Goal: Task Accomplishment & Management: Complete application form

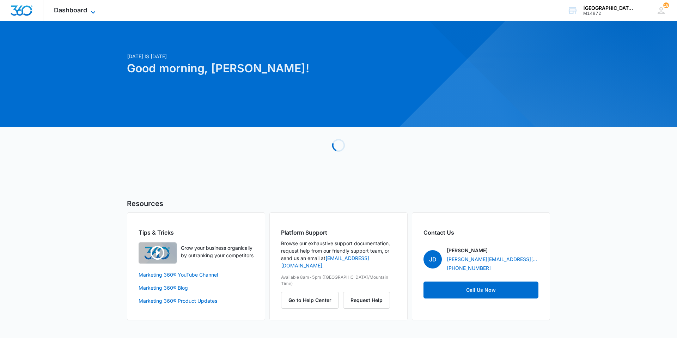
click at [56, 9] on span "Dashboard" at bounding box center [70, 9] width 33 height 7
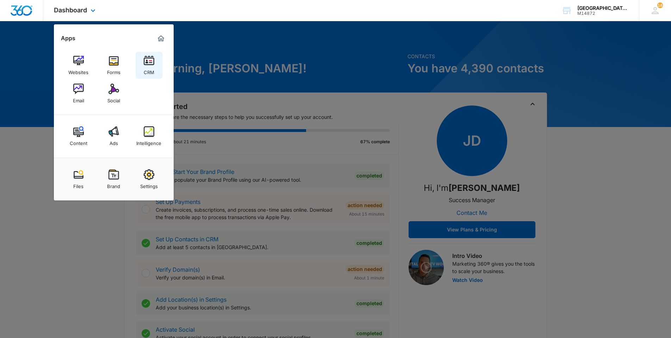
click at [147, 58] on img at bounding box center [149, 60] width 11 height 11
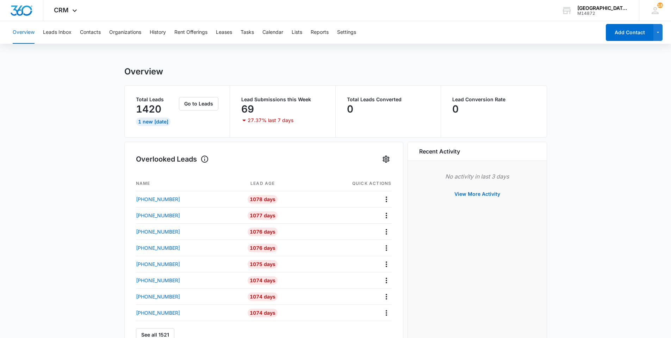
click at [241, 32] on div "Overview Leads Inbox Contacts Organizations History Rent Offerings Leases Tasks…" at bounding box center [304, 32] width 593 height 23
click at [251, 26] on button "Tasks" at bounding box center [247, 32] width 13 height 23
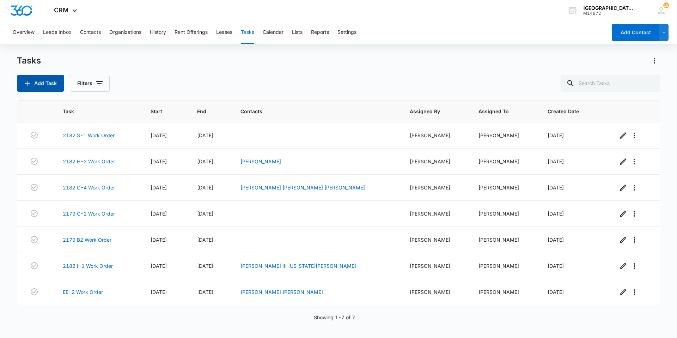
click at [34, 81] on button "Add Task" at bounding box center [40, 83] width 47 height 17
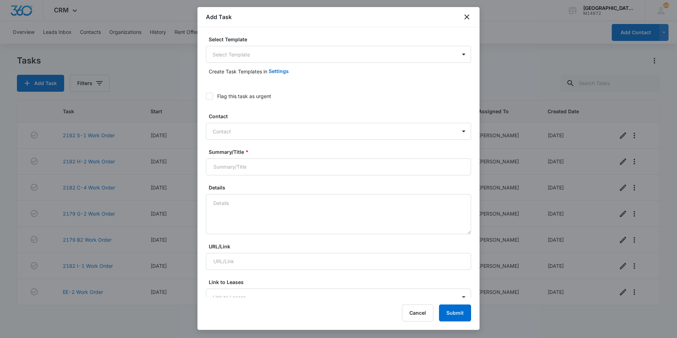
click at [231, 64] on div "Create Task Templates in Settings" at bounding box center [338, 71] width 265 height 17
click at [231, 58] on body "CRM Apps Websites Forms CRM Email Social Content Ads Intelligence Files Brand S…" at bounding box center [338, 169] width 677 height 338
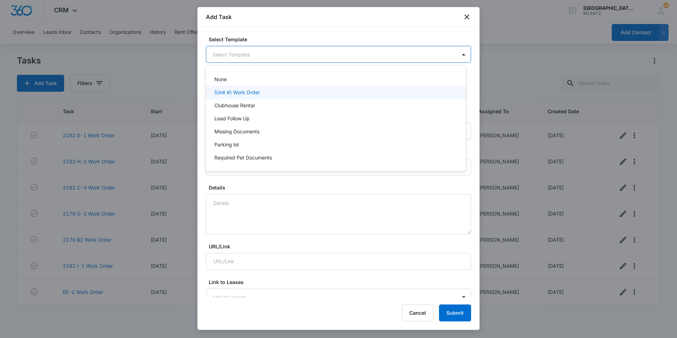
click at [229, 87] on div "(Unit #) Work Order" at bounding box center [336, 92] width 260 height 13
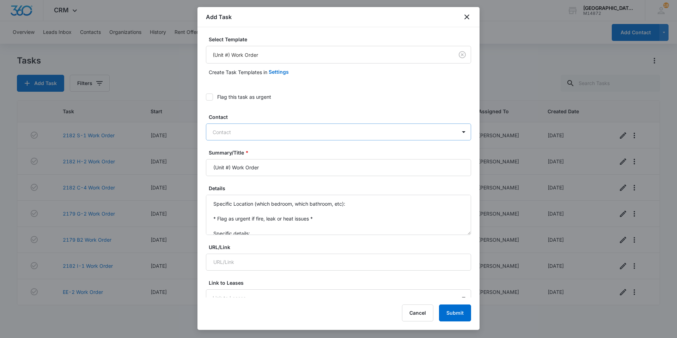
click at [226, 134] on div at bounding box center [334, 132] width 243 height 9
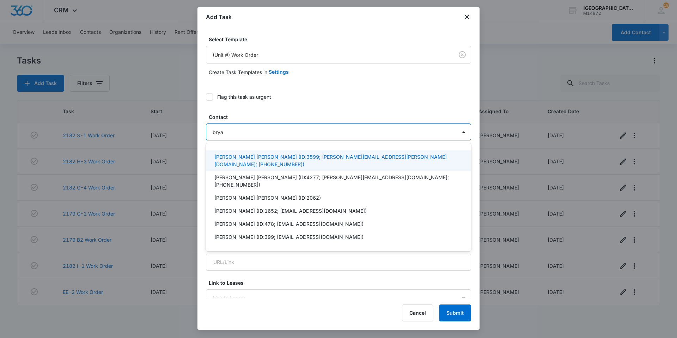
type input "[PERSON_NAME]"
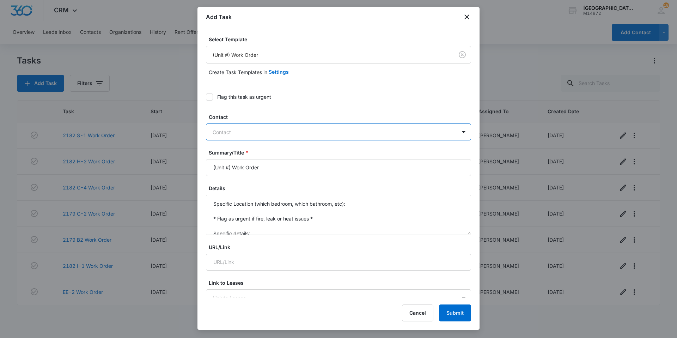
drag, startPoint x: 237, startPoint y: 131, endPoint x: 170, endPoint y: 131, distance: 67.3
click at [170, 131] on body "CRM Apps Websites Forms CRM Email Social Content Ads Intelligence Files Brand S…" at bounding box center [338, 169] width 677 height 338
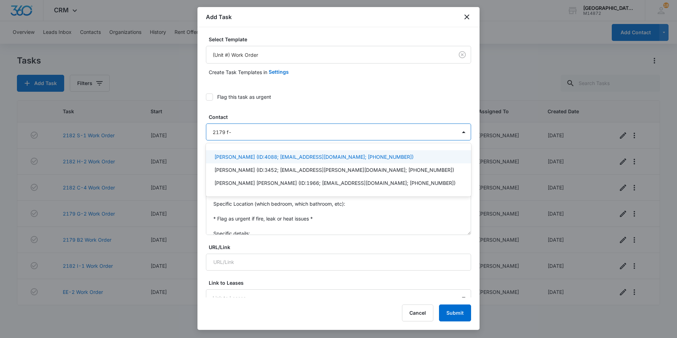
type input "2179 f-1"
click at [232, 153] on p "[PERSON_NAME] & [PERSON_NAME] (ID:4253; (970) 534-5522)" at bounding box center [291, 156] width 154 height 7
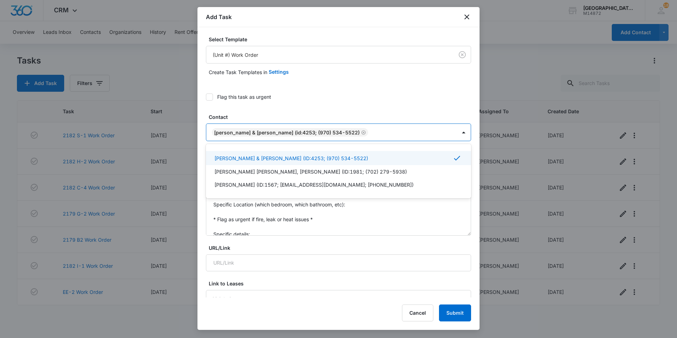
click at [393, 132] on div at bounding box center [413, 132] width 86 height 9
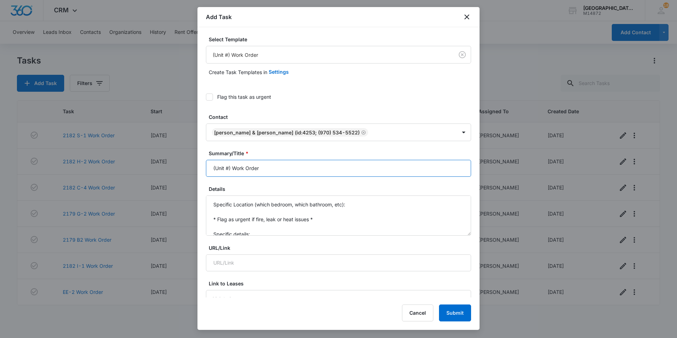
drag, startPoint x: 231, startPoint y: 166, endPoint x: 172, endPoint y: 167, distance: 59.2
click at [172, 167] on body "CRM Apps Websites Forms CRM Email Social Content Ads Intelligence Files Brand S…" at bounding box center [338, 169] width 677 height 338
type input "2179 F-1 Work Order"
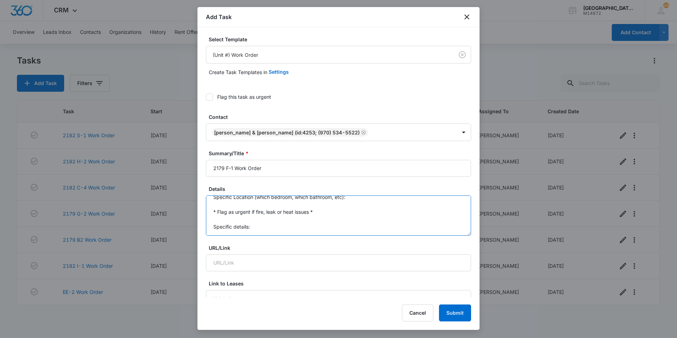
drag, startPoint x: 210, startPoint y: 206, endPoint x: 252, endPoint y: 241, distance: 55.5
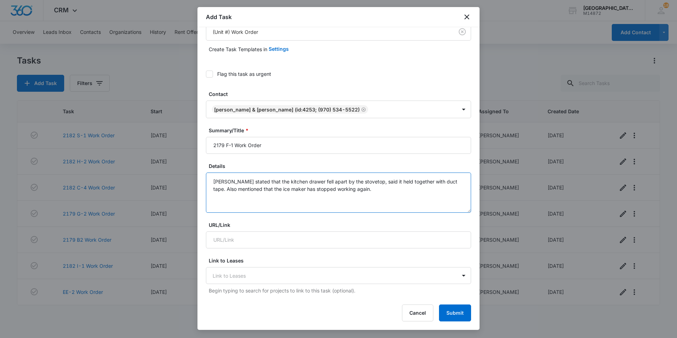
scroll to position [35, 0]
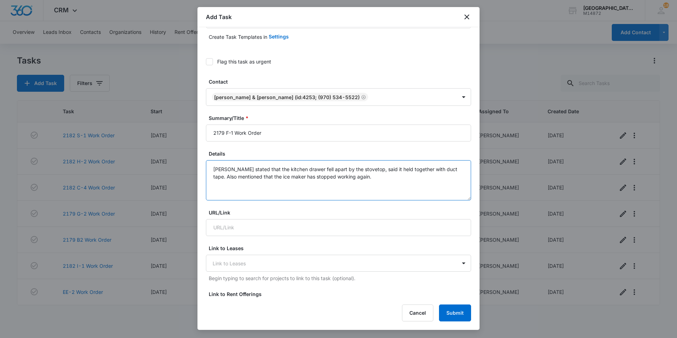
click at [285, 169] on textarea "[PERSON_NAME] stated that the kitchen drawer fell apart by the stovetop, said i…" at bounding box center [338, 180] width 265 height 40
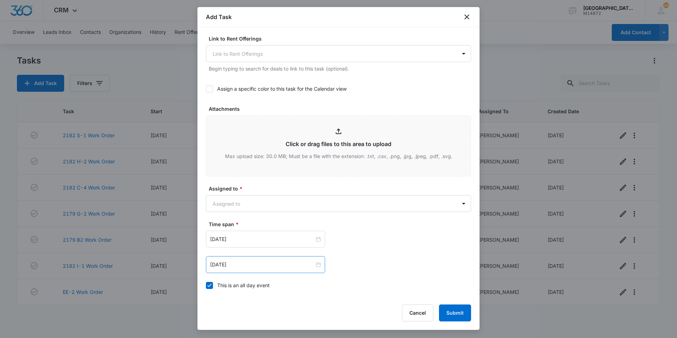
scroll to position [317, 0]
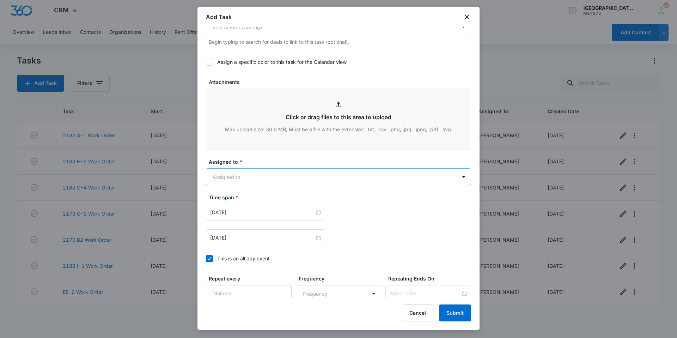
type textarea "[PERSON_NAME] stated that the kitchen cabinet drawer fell apart by the stovetop…"
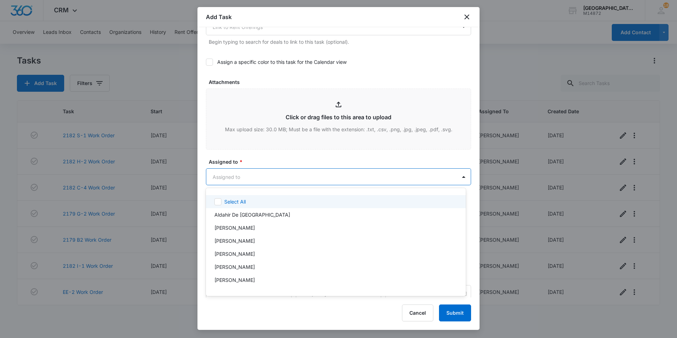
click at [269, 174] on body "CRM Apps Websites Forms CRM Email Social Content Ads Intelligence Files Brand S…" at bounding box center [338, 169] width 677 height 338
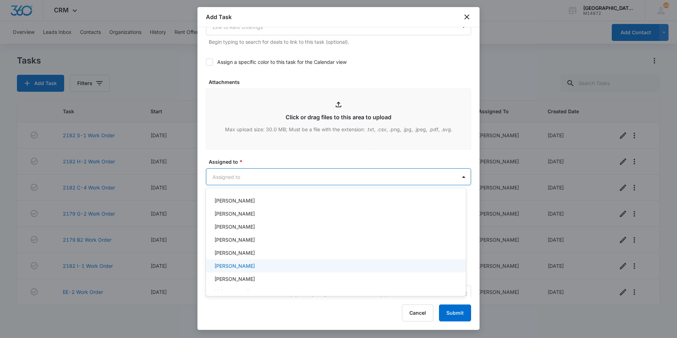
scroll to position [70, 0]
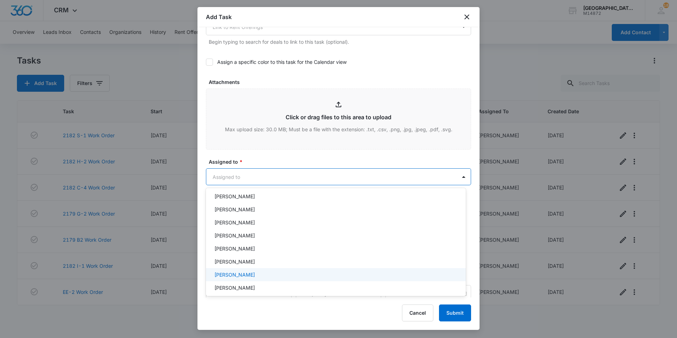
click at [237, 270] on div "[PERSON_NAME]" at bounding box center [336, 274] width 260 height 13
click at [291, 180] on div at bounding box center [338, 169] width 677 height 338
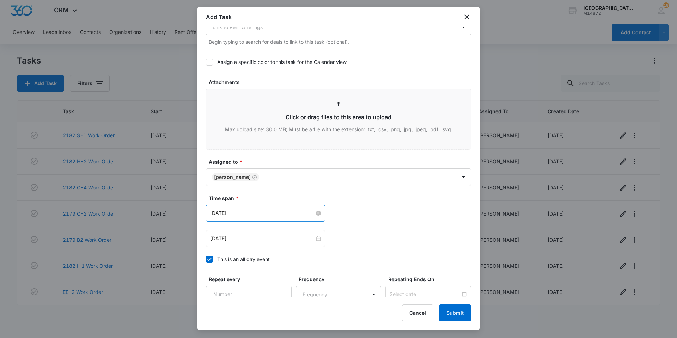
click at [275, 211] on input "[DATE]" at bounding box center [262, 213] width 104 height 8
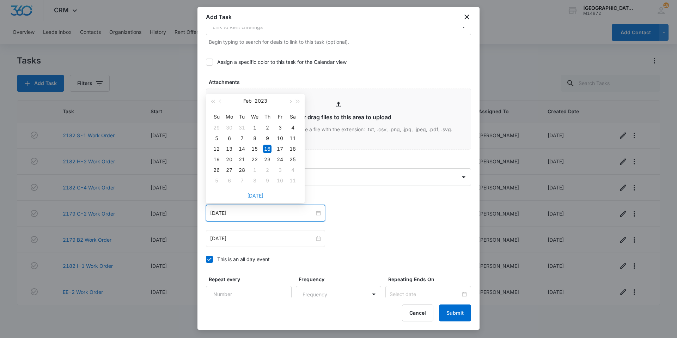
click at [253, 198] on link "[DATE]" at bounding box center [255, 195] width 16 height 6
type input "[DATE]"
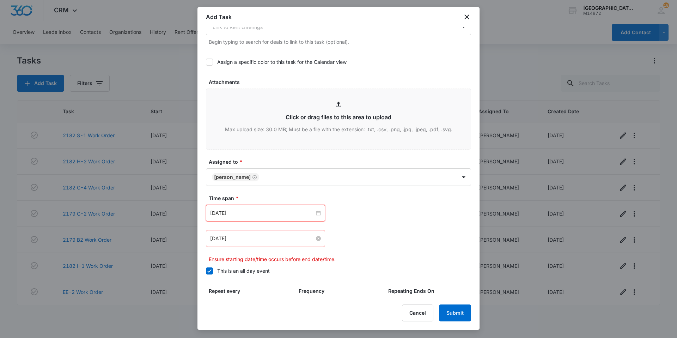
click at [254, 240] on input "[DATE]" at bounding box center [262, 238] width 104 height 8
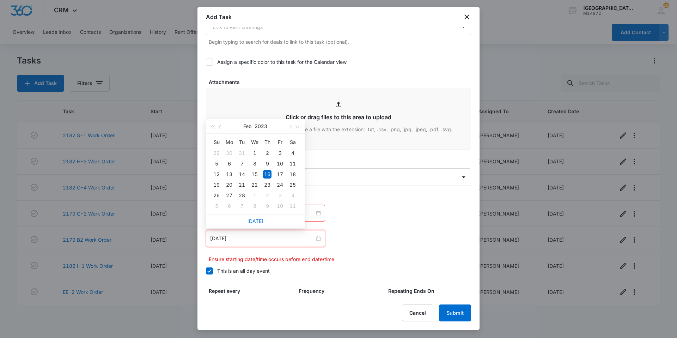
click at [258, 225] on div "[DATE]" at bounding box center [255, 221] width 99 height 14
click at [256, 221] on link "[DATE]" at bounding box center [255, 221] width 16 height 6
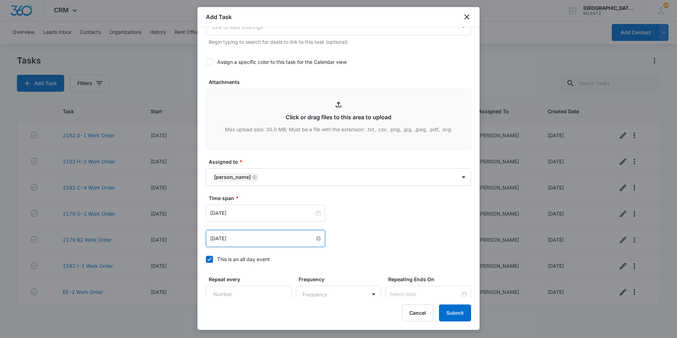
click at [254, 235] on input "[DATE]" at bounding box center [262, 238] width 104 height 8
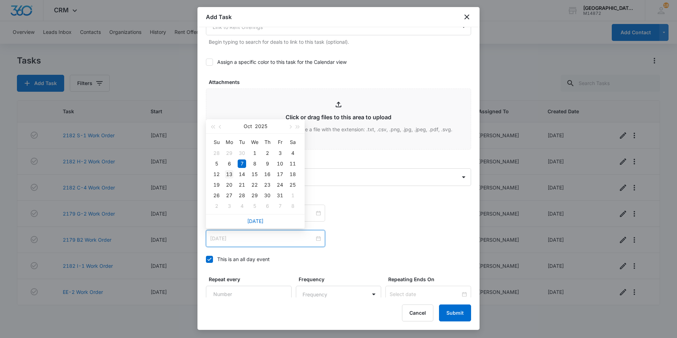
type input "[DATE]"
click at [231, 173] on div "13" at bounding box center [229, 174] width 8 height 8
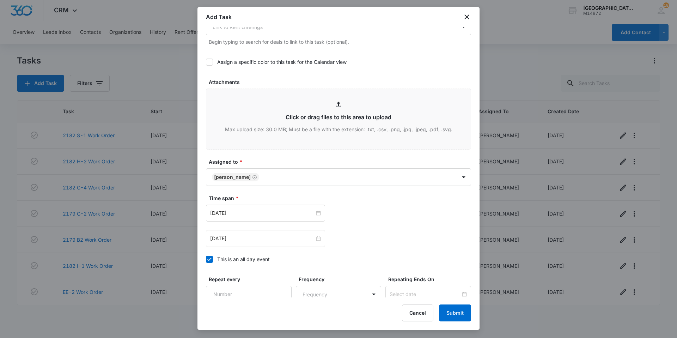
click at [346, 214] on div "[DATE] [DATE] Su Mo Tu We Th Fr Sa 28 29 30 1 2 3 4 5 6 7 8 9 10 11 12 13 14 15…" at bounding box center [338, 212] width 265 height 17
click at [450, 316] on button "Submit" at bounding box center [455, 312] width 32 height 17
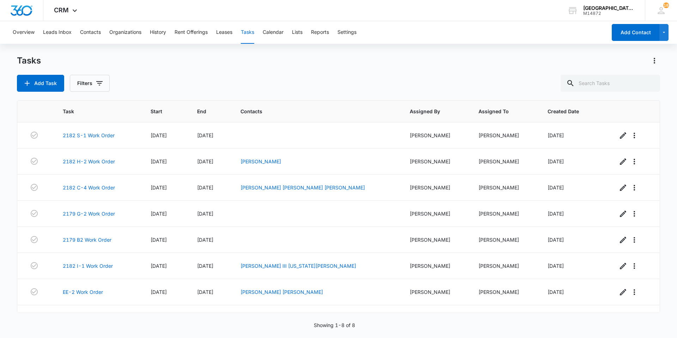
click at [364, 48] on div "Overview Leads Inbox Contacts Organizations History Rent Offerings Leases Tasks…" at bounding box center [338, 179] width 677 height 316
